Goal: Task Accomplishment & Management: Manage account settings

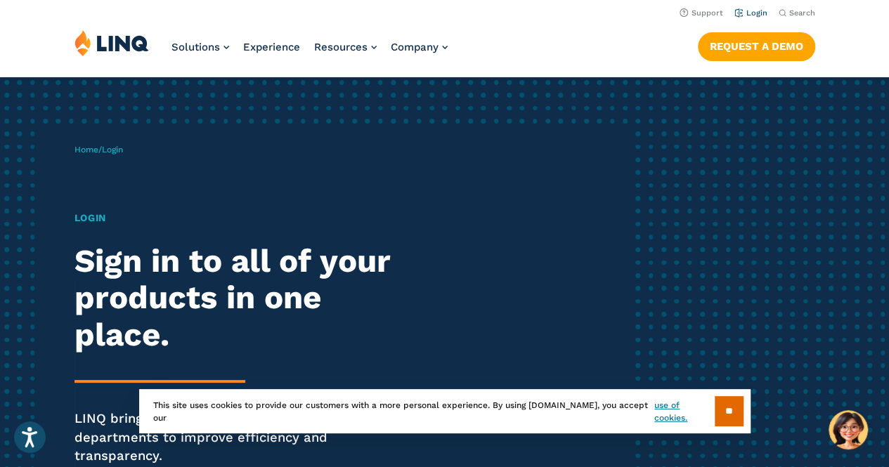
click at [749, 13] on link "Login" at bounding box center [750, 12] width 33 height 9
click at [730, 407] on input "**" at bounding box center [729, 411] width 29 height 30
